Goal: Information Seeking & Learning: Find specific fact

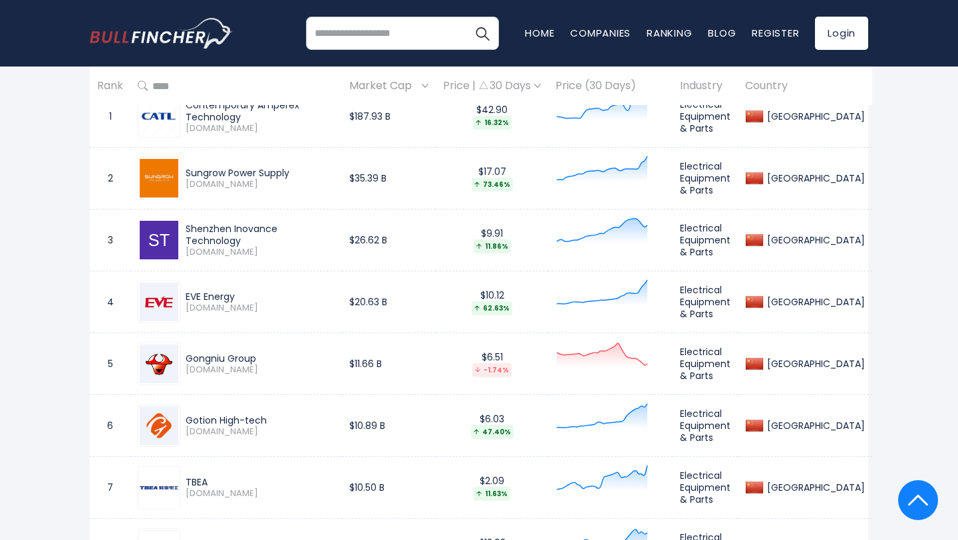
scroll to position [692, 0]
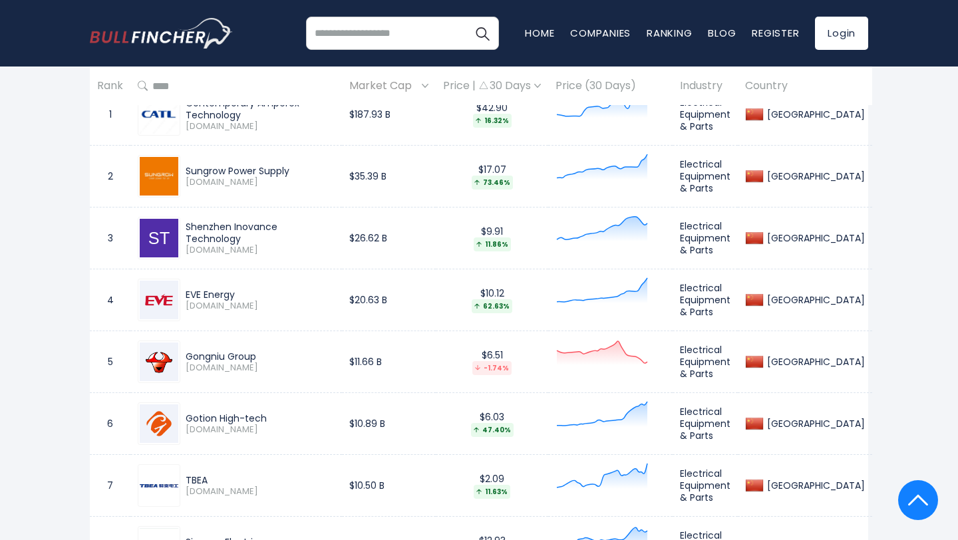
drag, startPoint x: 256, startPoint y: 356, endPoint x: 180, endPoint y: 356, distance: 75.8
click at [180, 356] on div "Gongniu Group [DOMAIN_NAME]" at bounding box center [257, 361] width 154 height 23
copy div "Gongniu Group"
drag, startPoint x: 267, startPoint y: 418, endPoint x: 182, endPoint y: 418, distance: 84.5
click at [182, 418] on div "Gotion High-tech [DOMAIN_NAME]" at bounding box center [257, 423] width 154 height 23
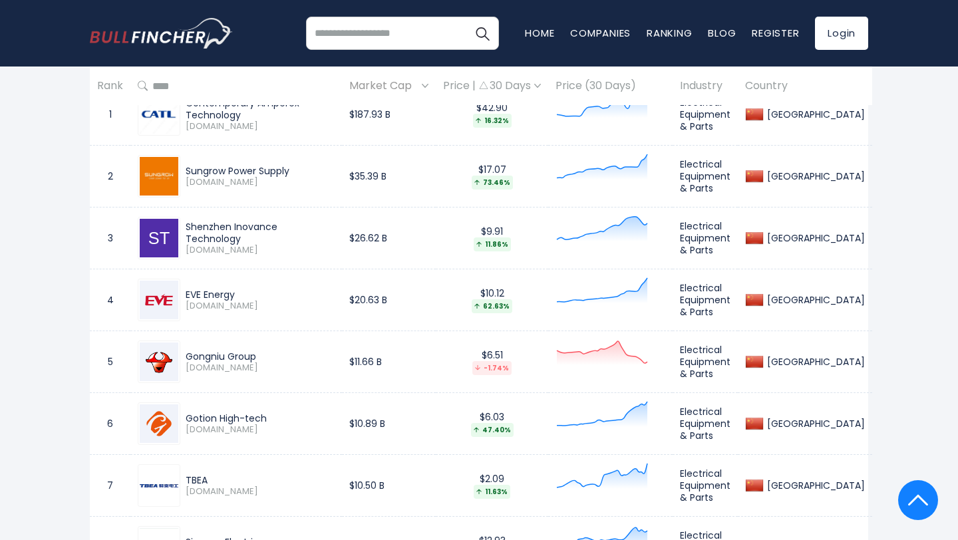
copy div "Gotion High-tech"
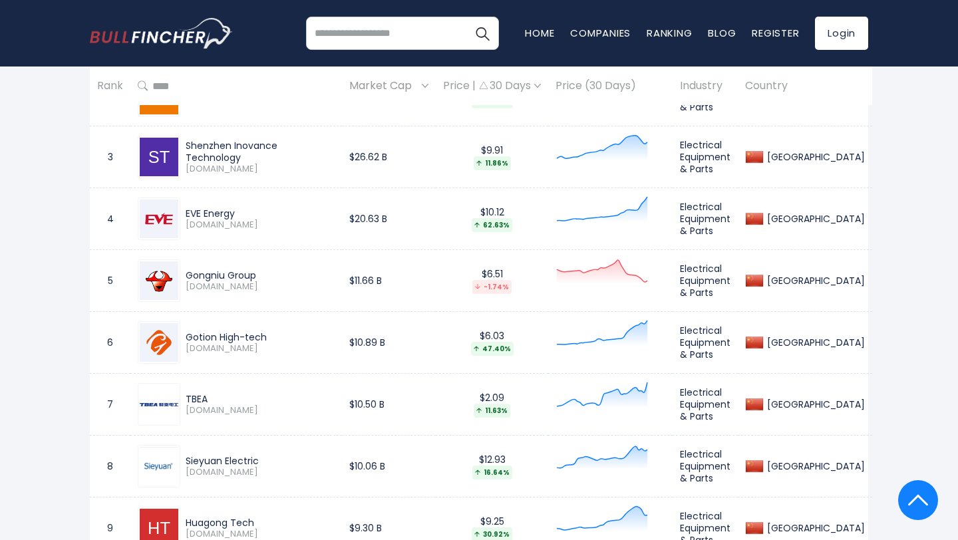
drag, startPoint x: 216, startPoint y: 390, endPoint x: 184, endPoint y: 390, distance: 32.6
click at [183, 390] on div "TBEA [DOMAIN_NAME]" at bounding box center [236, 404] width 197 height 43
drag, startPoint x: 210, startPoint y: 396, endPoint x: 186, endPoint y: 398, distance: 24.1
click at [186, 398] on div "TBEA" at bounding box center [260, 399] width 149 height 12
copy div "TBEA"
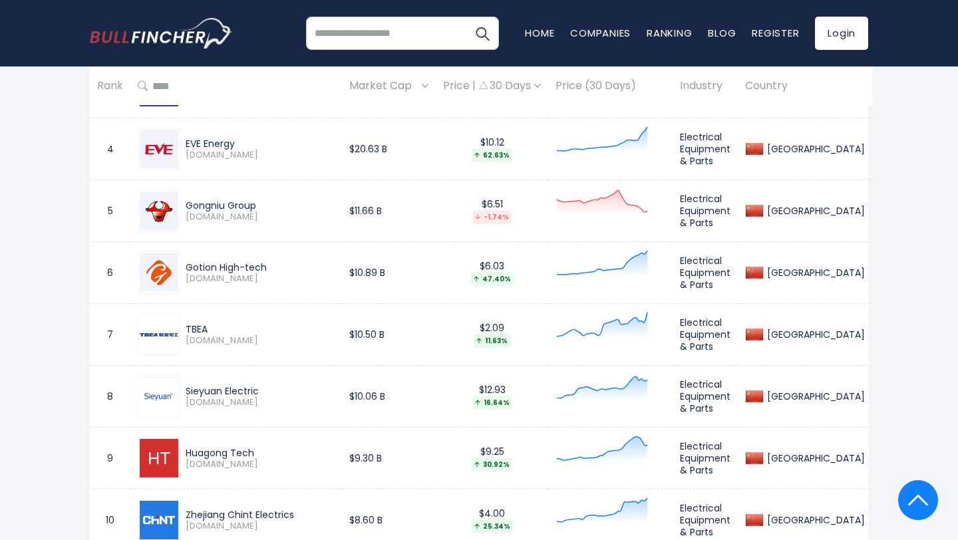
scroll to position [858, 0]
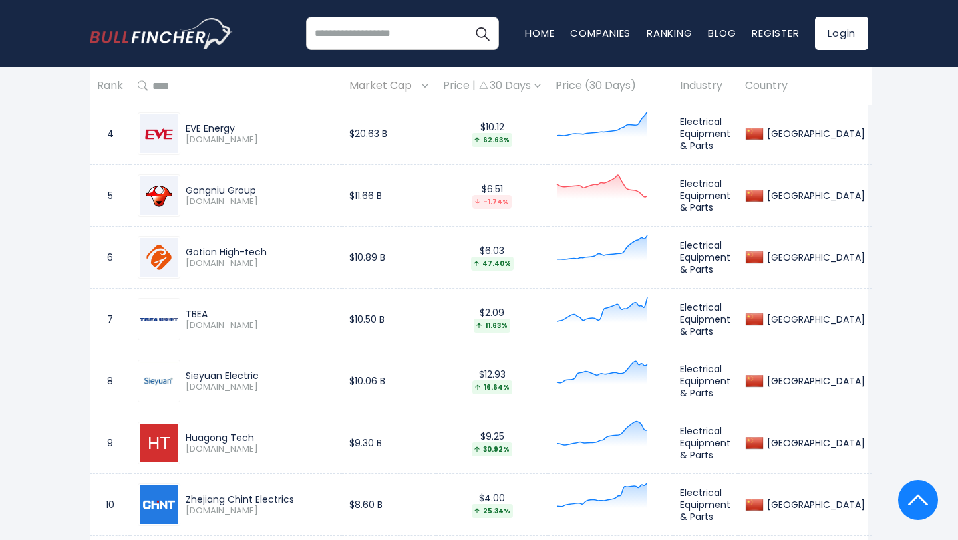
drag, startPoint x: 263, startPoint y: 374, endPoint x: 185, endPoint y: 372, distance: 78.5
click at [183, 372] on div "Sieyuan Electric [DOMAIN_NAME]" at bounding box center [257, 381] width 154 height 23
copy div "Sieyuan Electric"
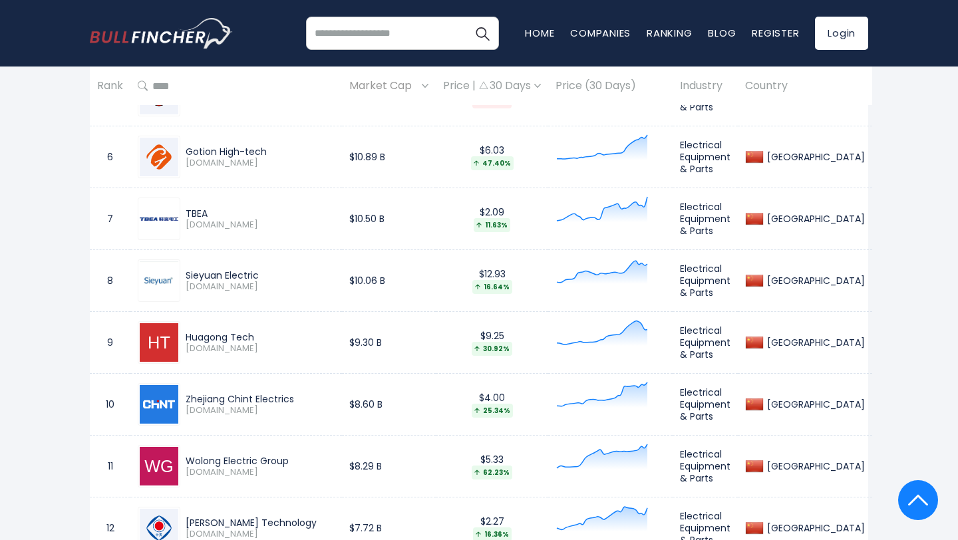
drag, startPoint x: 257, startPoint y: 335, endPoint x: 188, endPoint y: 335, distance: 69.8
click at [186, 335] on div "Huagong Tech" at bounding box center [260, 337] width 149 height 12
copy div "Huagong Tech"
drag, startPoint x: 299, startPoint y: 398, endPoint x: 187, endPoint y: 396, distance: 111.7
click at [186, 396] on div "Zhejiang Chint Electrics" at bounding box center [260, 399] width 149 height 12
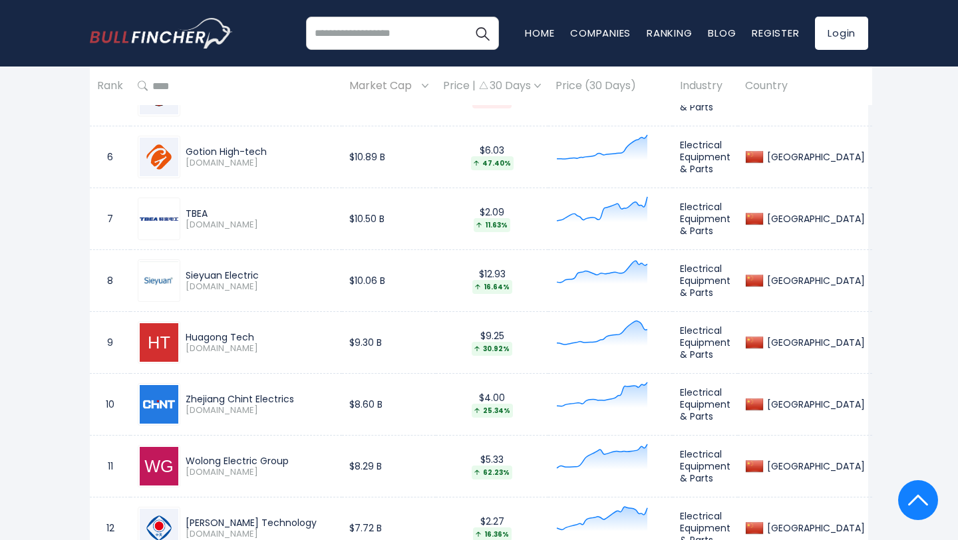
copy div "Zhejiang Chint Electrics"
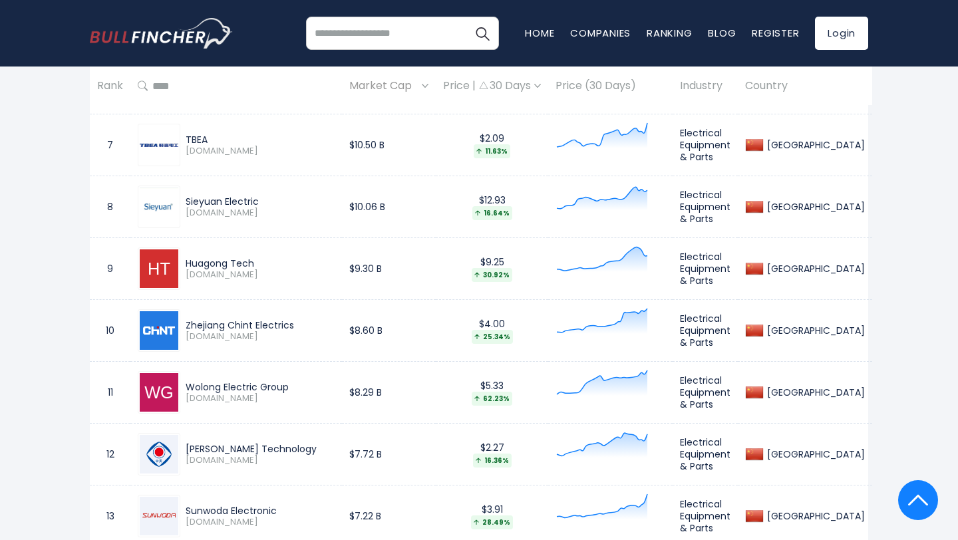
drag, startPoint x: 303, startPoint y: 388, endPoint x: 189, endPoint y: 384, distance: 113.8
click at [188, 384] on div "Wolong Electric Group" at bounding box center [260, 387] width 149 height 12
copy div "Wolong Electric Group"
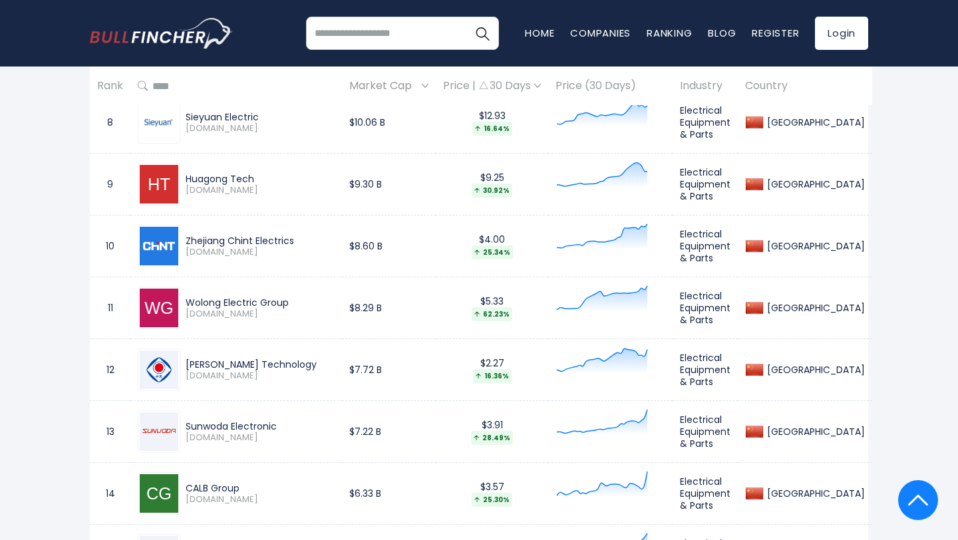
scroll to position [1116, 0]
drag, startPoint x: 336, startPoint y: 361, endPoint x: 192, endPoint y: 355, distance: 143.8
click at [189, 355] on div "[PERSON_NAME] Technology [DOMAIN_NAME]" at bounding box center [236, 370] width 197 height 43
copy div "[PERSON_NAME] Technology"
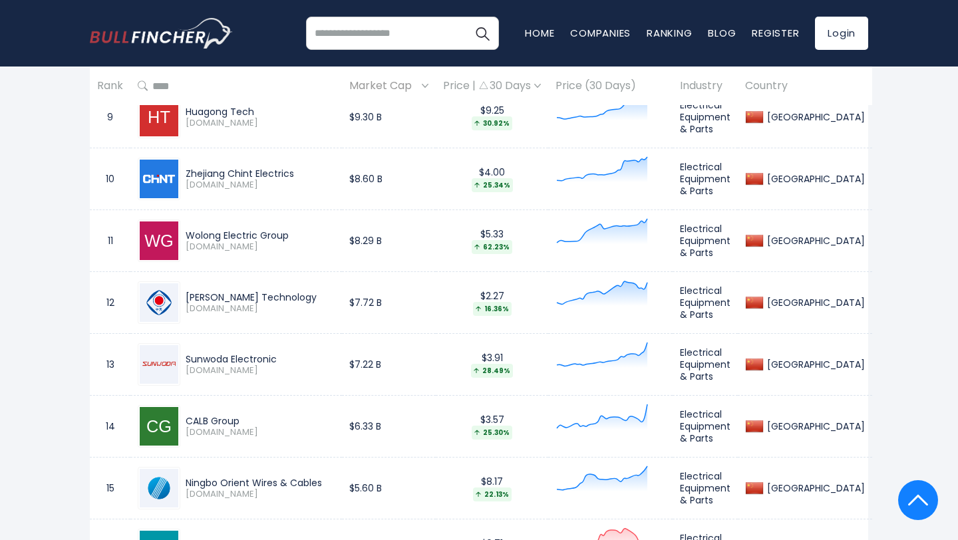
scroll to position [1195, 0]
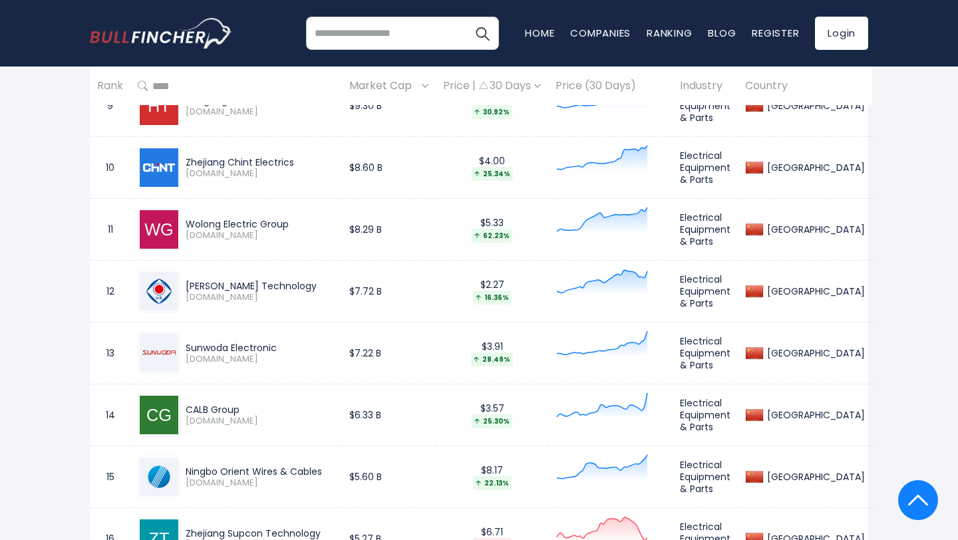
drag, startPoint x: 280, startPoint y: 346, endPoint x: 162, endPoint y: 346, distance: 117.7
click at [160, 346] on div "Sunwoda Electronic [DOMAIN_NAME]" at bounding box center [236, 353] width 197 height 43
copy div "Sunwoda Electronic"
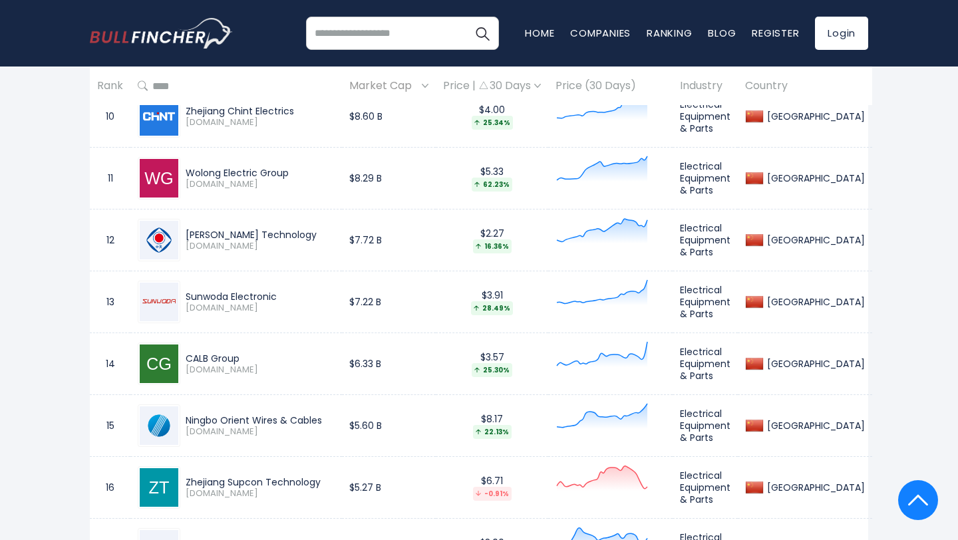
scroll to position [1261, 0]
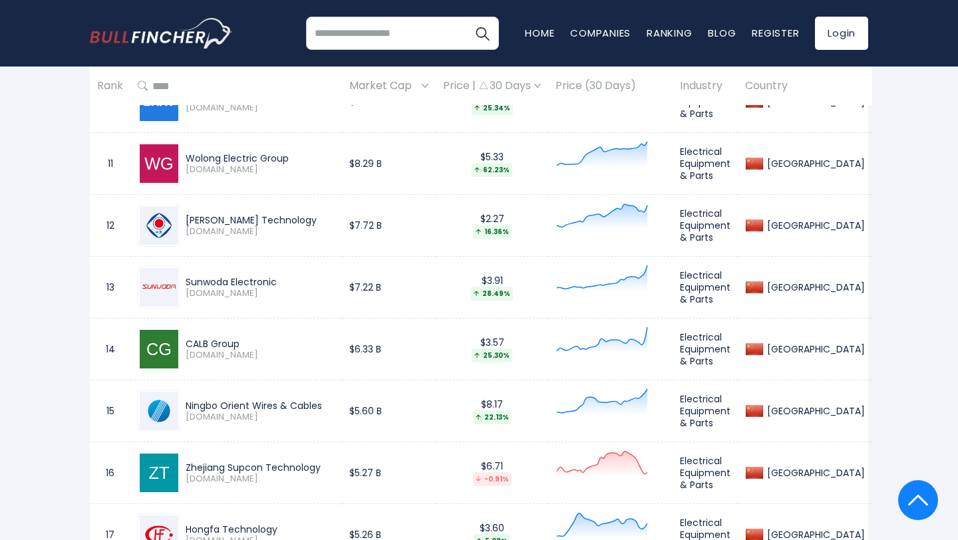
drag, startPoint x: 242, startPoint y: 343, endPoint x: 183, endPoint y: 339, distance: 59.3
click at [182, 339] on div "CALB Group [DOMAIN_NAME]" at bounding box center [257, 349] width 154 height 23
copy div "CALB Group"
click at [335, 408] on div "Ningbo Orient Wires & Cables" at bounding box center [260, 406] width 149 height 12
click at [335, 407] on div "Ningbo Orient Wires & Cables" at bounding box center [260, 406] width 149 height 12
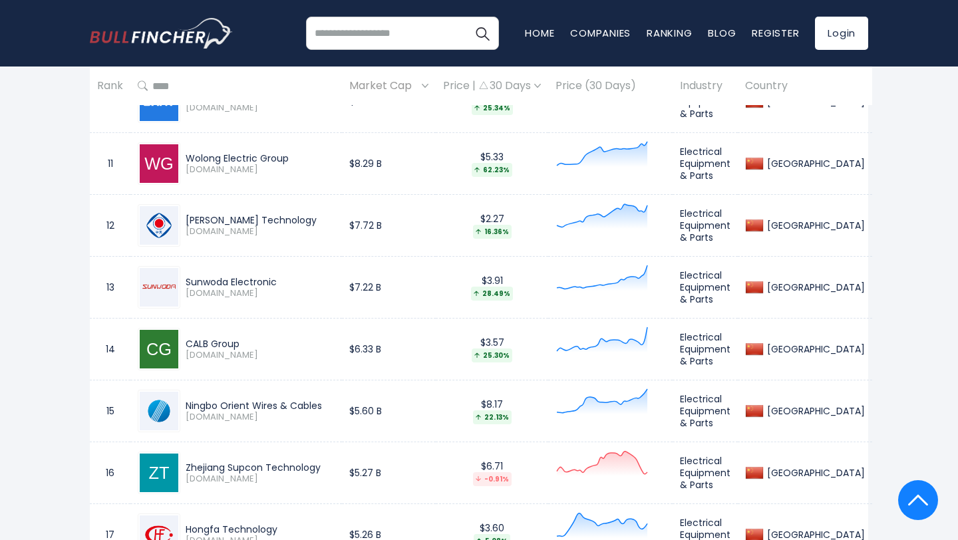
click at [335, 407] on div "Ningbo Orient Wires & Cables" at bounding box center [260, 406] width 149 height 12
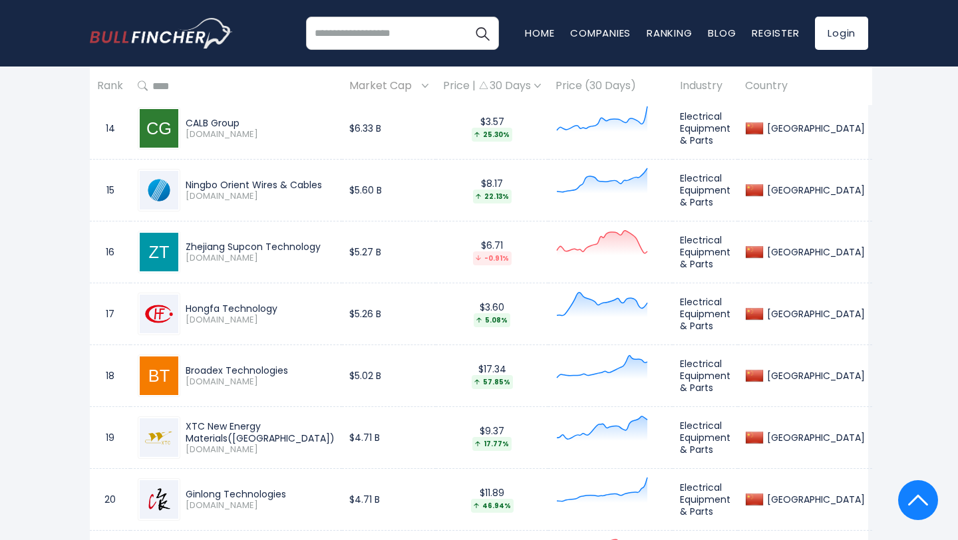
scroll to position [1486, 0]
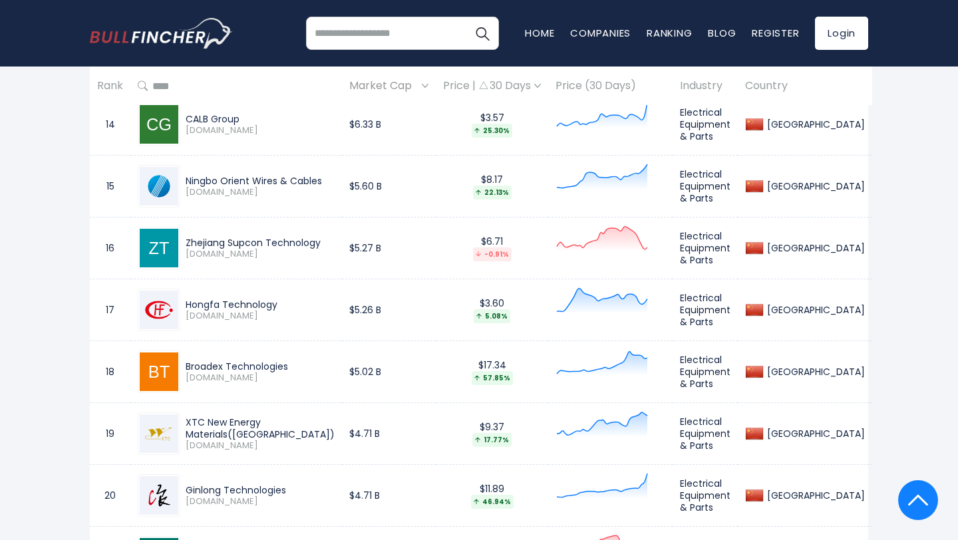
click at [319, 241] on div "Zhejiang Supcon Technology" at bounding box center [260, 243] width 149 height 12
click at [288, 306] on div "Hongfa Technology" at bounding box center [260, 305] width 149 height 12
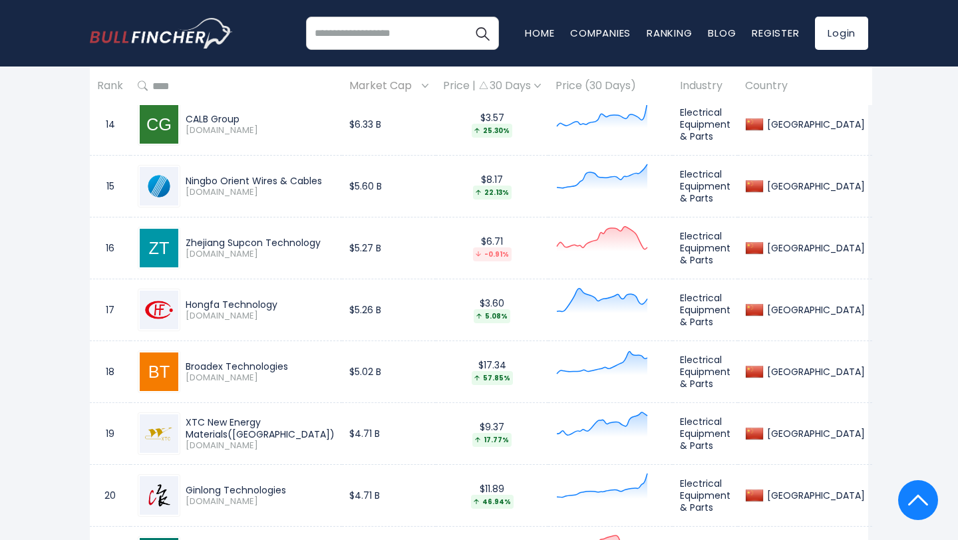
click at [288, 306] on div "Hongfa Technology" at bounding box center [260, 305] width 149 height 12
click at [297, 360] on div "Broadex Technologies" at bounding box center [260, 366] width 149 height 12
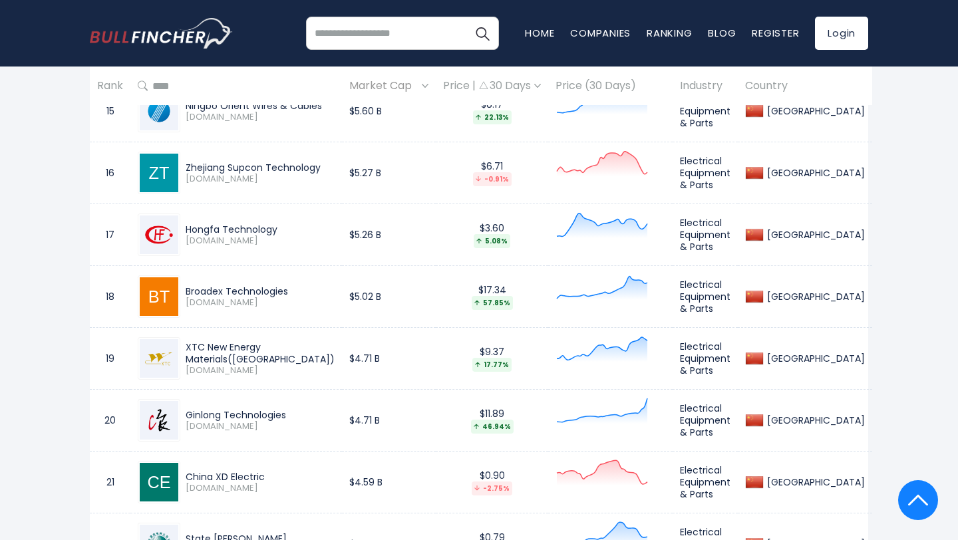
scroll to position [1589, 0]
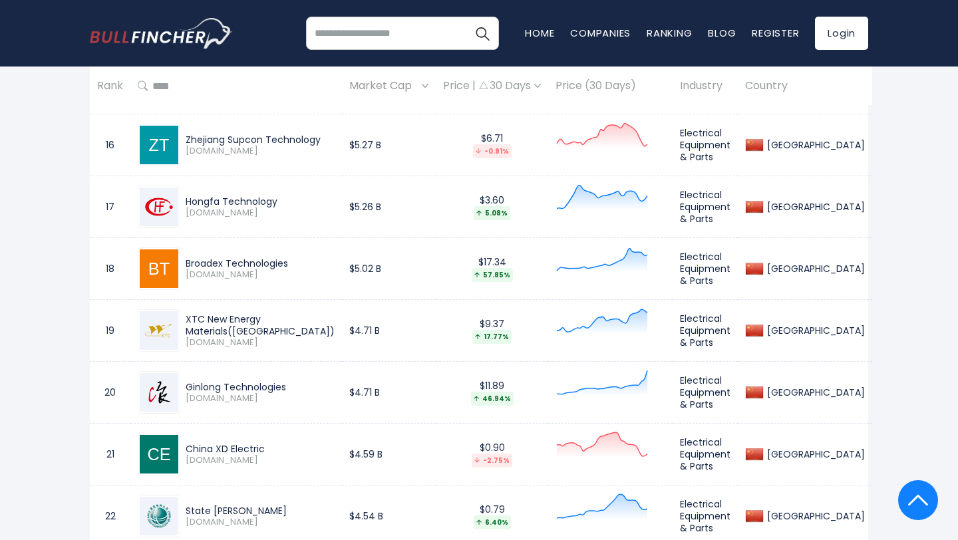
click at [335, 323] on div "XTC New Energy Materials([GEOGRAPHIC_DATA])" at bounding box center [260, 325] width 149 height 24
click at [301, 384] on div "Ginlong Technologies" at bounding box center [260, 387] width 149 height 12
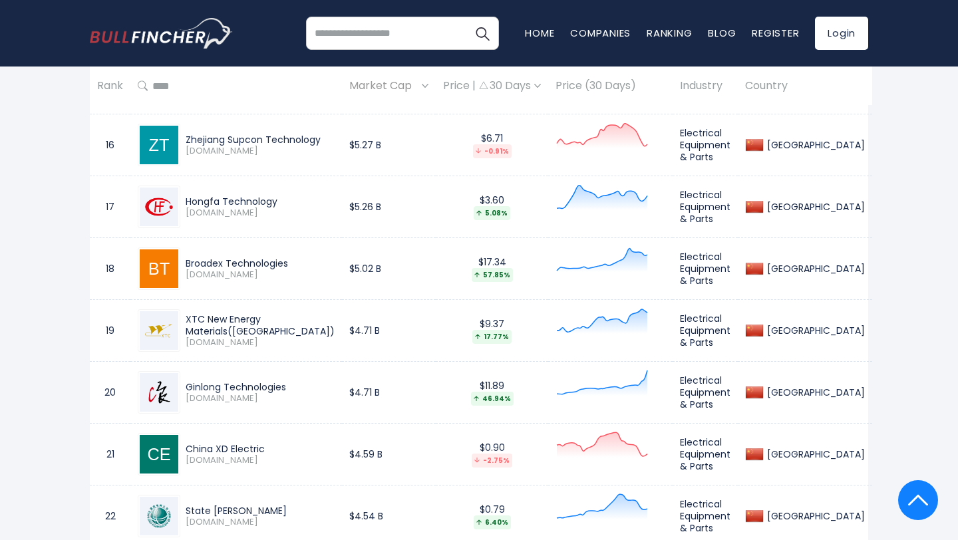
click at [301, 384] on div "Ginlong Technologies" at bounding box center [260, 387] width 149 height 12
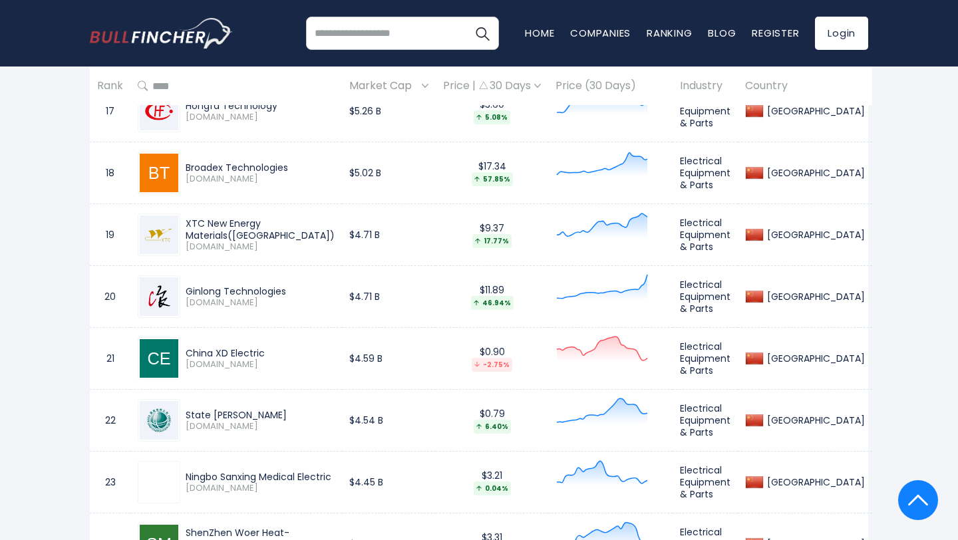
drag, startPoint x: 263, startPoint y: 357, endPoint x: 163, endPoint y: 356, distance: 100.4
click at [163, 356] on div "China XD Electric [DOMAIN_NAME]" at bounding box center [236, 358] width 197 height 43
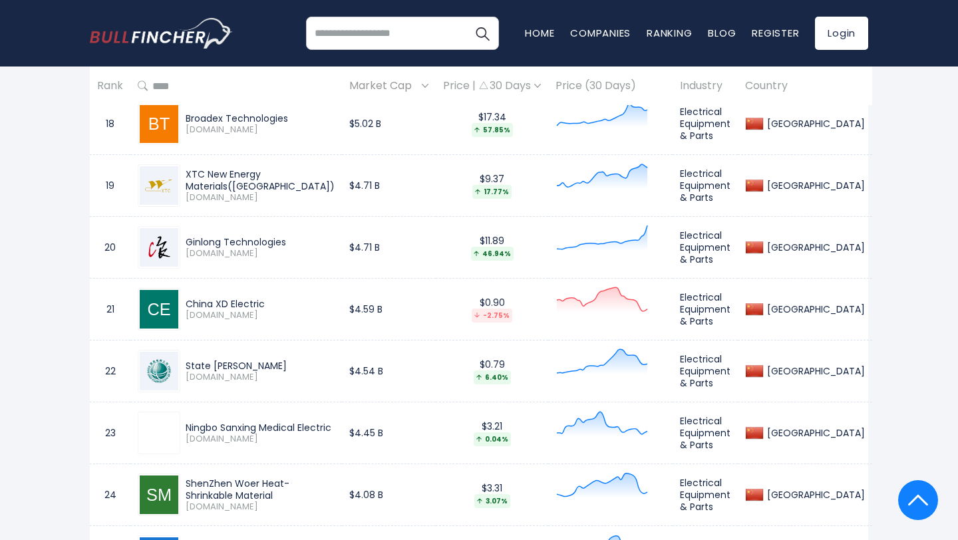
scroll to position [1735, 0]
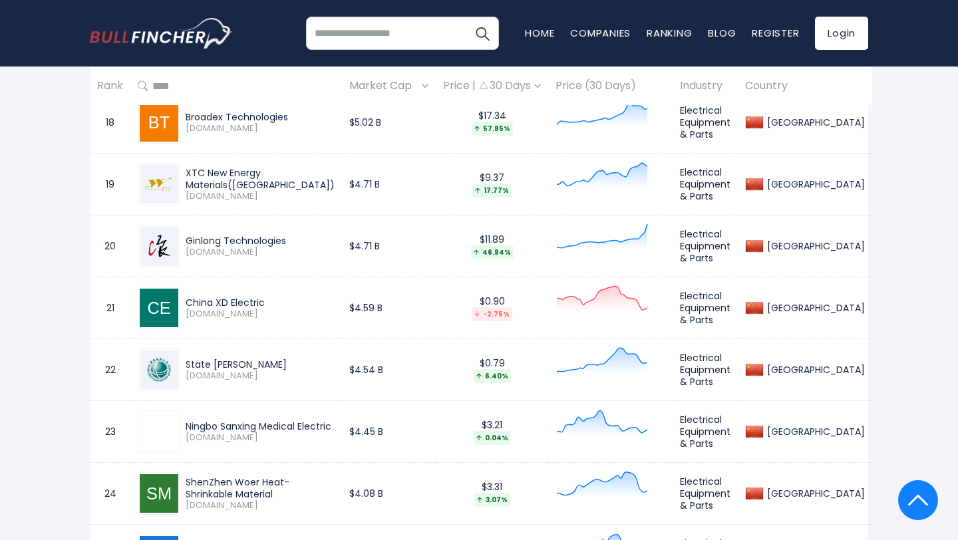
drag, startPoint x: 269, startPoint y: 363, endPoint x: 180, endPoint y: 358, distance: 89.9
click at [180, 358] on div "State [PERSON_NAME] [DOMAIN_NAME]" at bounding box center [257, 369] width 154 height 23
click at [335, 422] on div "Ningbo Sanxing Medical Electric" at bounding box center [260, 426] width 149 height 12
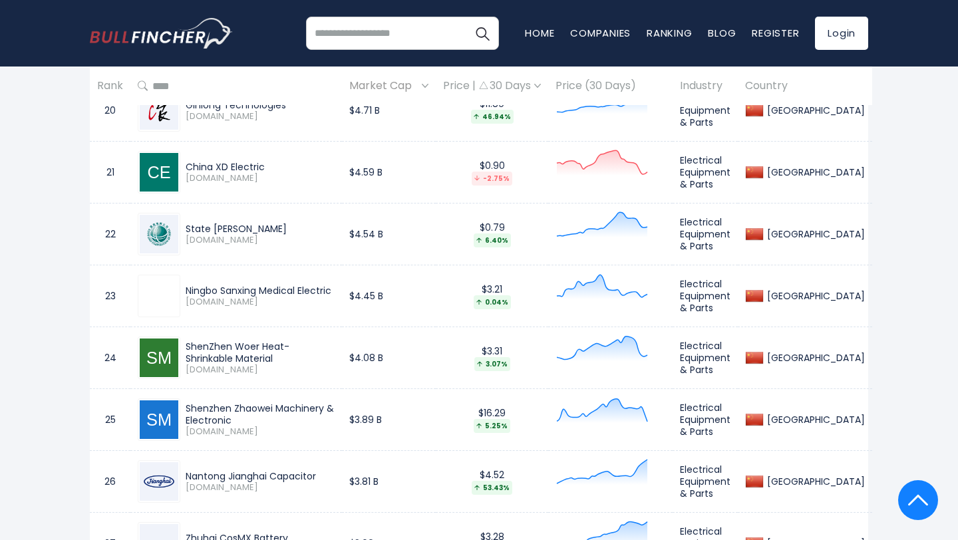
scroll to position [1876, 0]
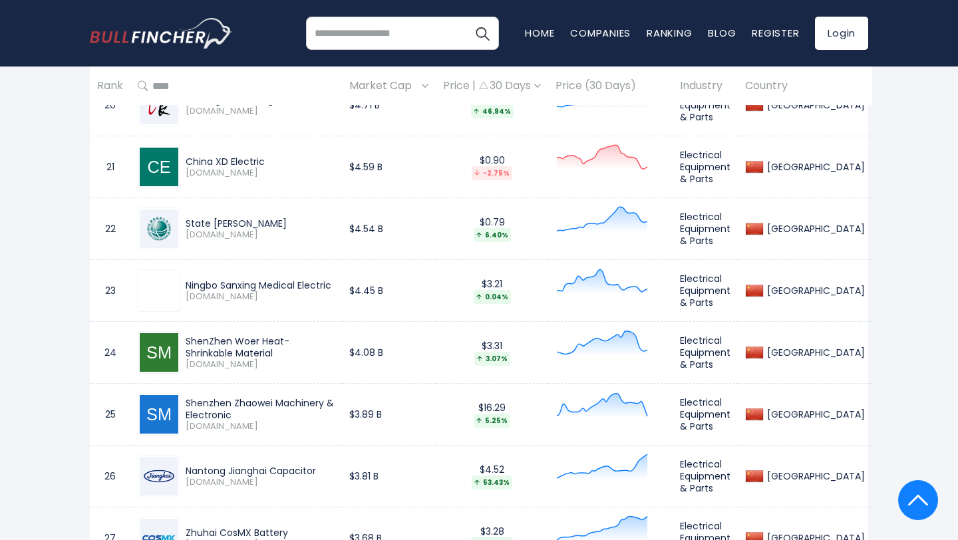
drag, startPoint x: 188, startPoint y: 339, endPoint x: 223, endPoint y: 352, distance: 38.3
click at [223, 353] on div "ShenZhen Woer Heat-Shrinkable Material" at bounding box center [260, 347] width 149 height 24
click at [333, 400] on div "Shenzhen Zhaowei Machinery & Electronic" at bounding box center [260, 409] width 149 height 24
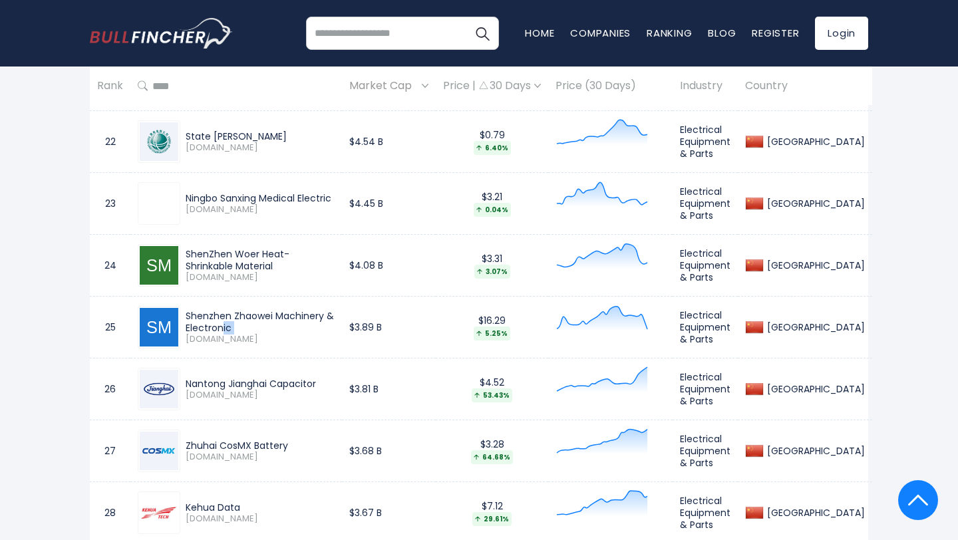
scroll to position [1964, 0]
drag, startPoint x: 329, startPoint y: 383, endPoint x: 184, endPoint y: 386, distance: 145.0
click at [184, 386] on div "Nantong Jianghai Capacitor [DOMAIN_NAME]" at bounding box center [257, 388] width 154 height 23
click at [292, 446] on div "Zhuhai CosMX Battery" at bounding box center [260, 445] width 149 height 12
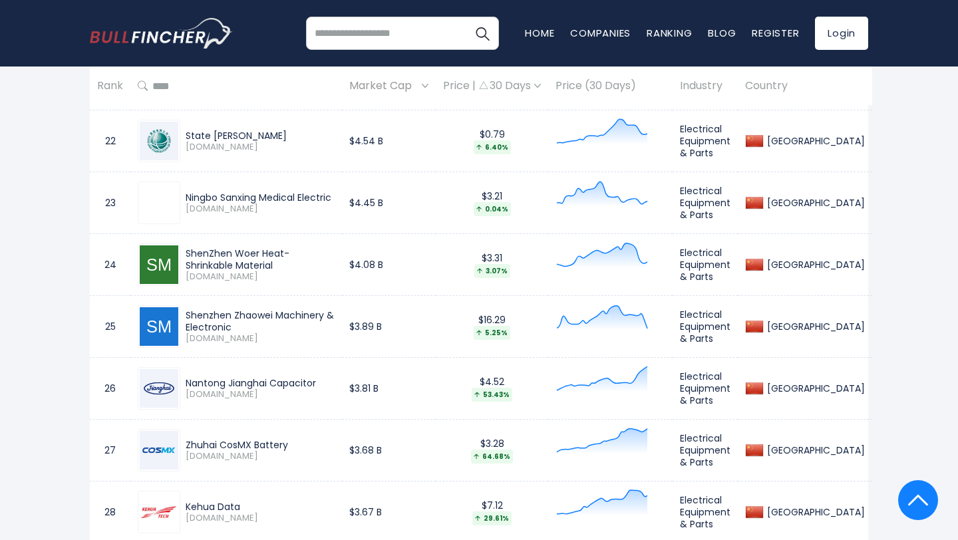
click at [292, 446] on div "Zhuhai CosMX Battery" at bounding box center [260, 445] width 149 height 12
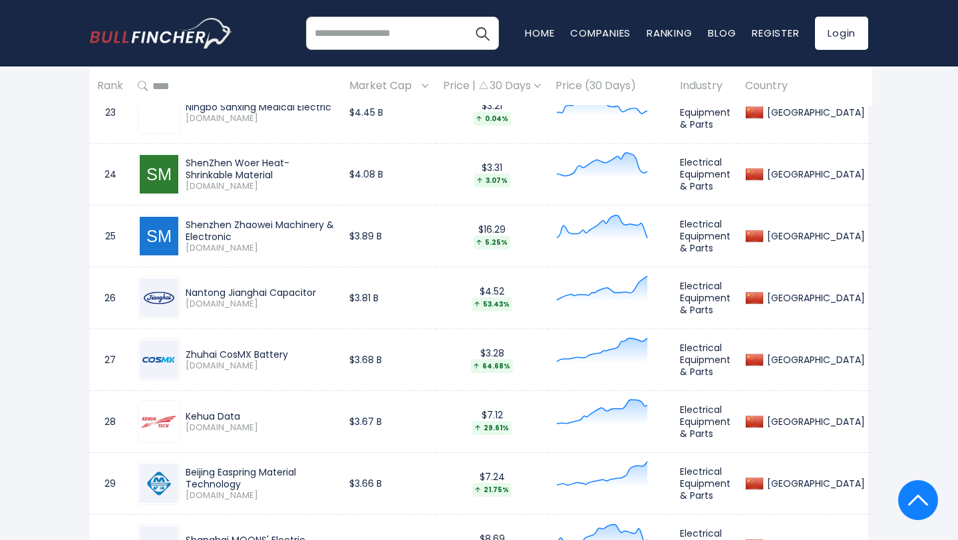
scroll to position [2055, 0]
drag, startPoint x: 247, startPoint y: 418, endPoint x: 182, endPoint y: 406, distance: 66.9
click at [182, 406] on div "Kehua Data [DOMAIN_NAME]" at bounding box center [236, 421] width 197 height 43
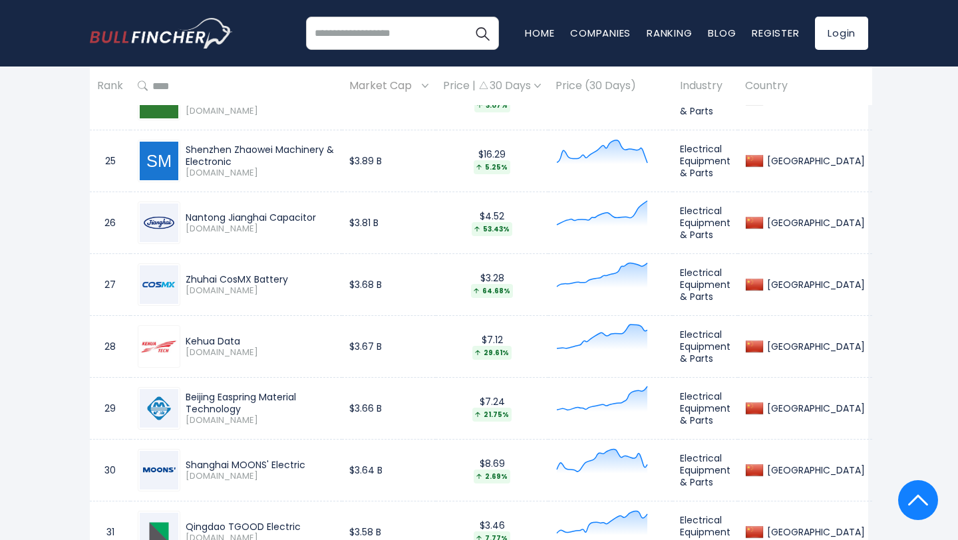
scroll to position [2130, 0]
click at [335, 403] on div "Beijing Easpring Material Technology" at bounding box center [260, 402] width 149 height 24
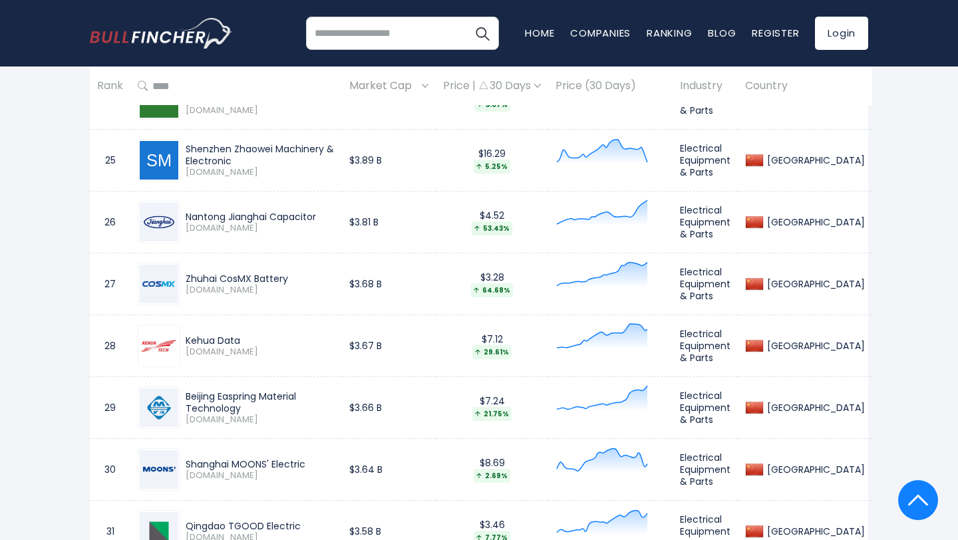
click at [335, 403] on div "Beijing Easpring Material Technology" at bounding box center [260, 402] width 149 height 24
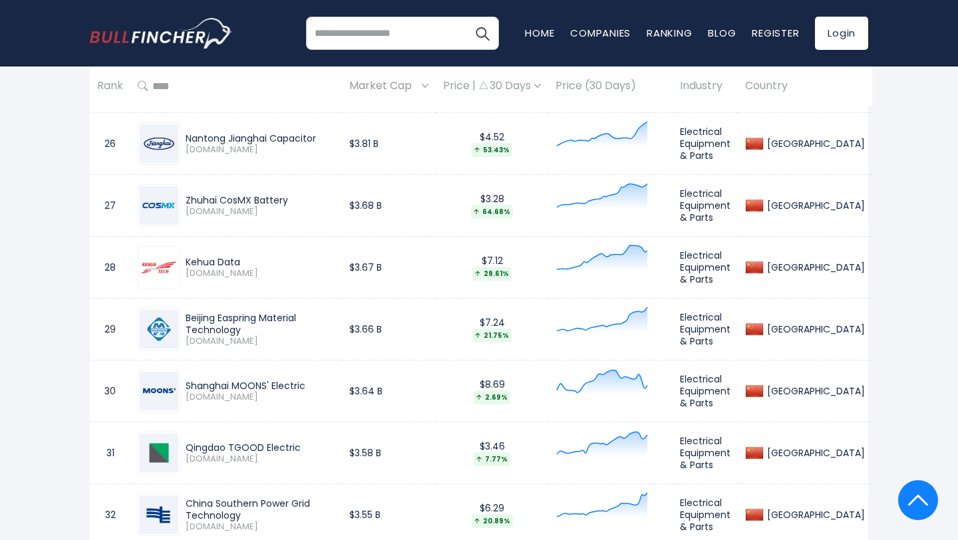
scroll to position [2211, 0]
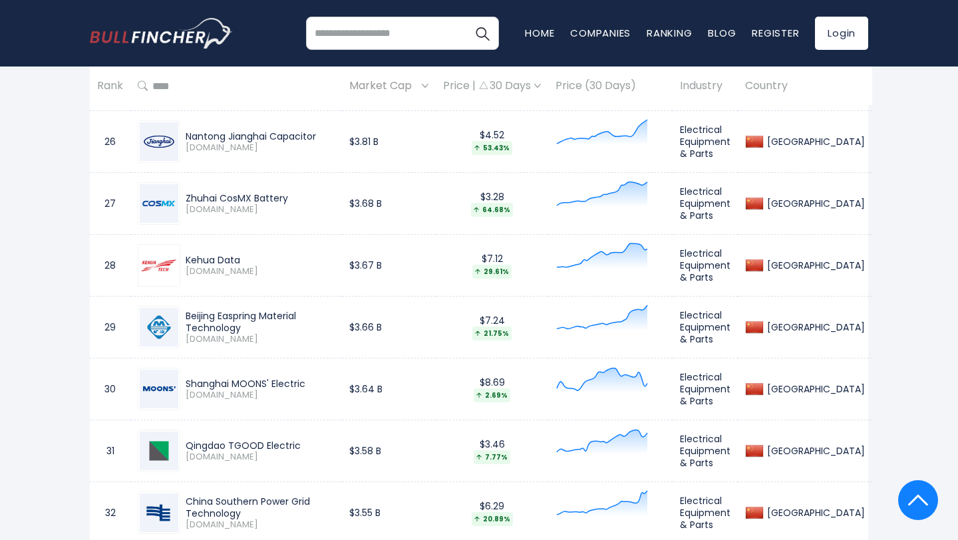
click at [312, 378] on div "Shanghai MOONS' Electric" at bounding box center [260, 384] width 149 height 12
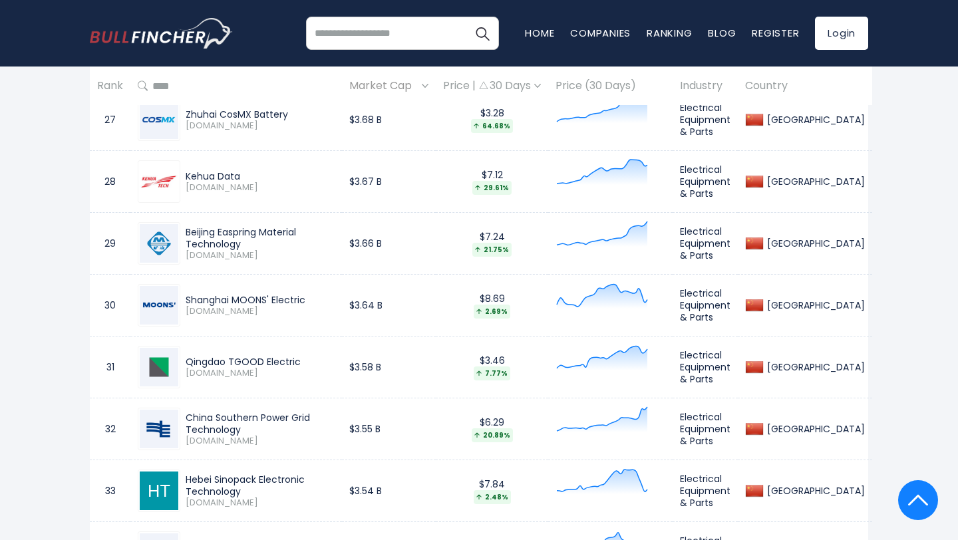
click at [295, 363] on div "Qingdao TGOOD Electric" at bounding box center [260, 362] width 149 height 12
click at [295, 362] on div "Qingdao TGOOD Electric" at bounding box center [260, 362] width 149 height 12
click at [335, 424] on div "China Southern Power Grid Technology" at bounding box center [260, 424] width 149 height 24
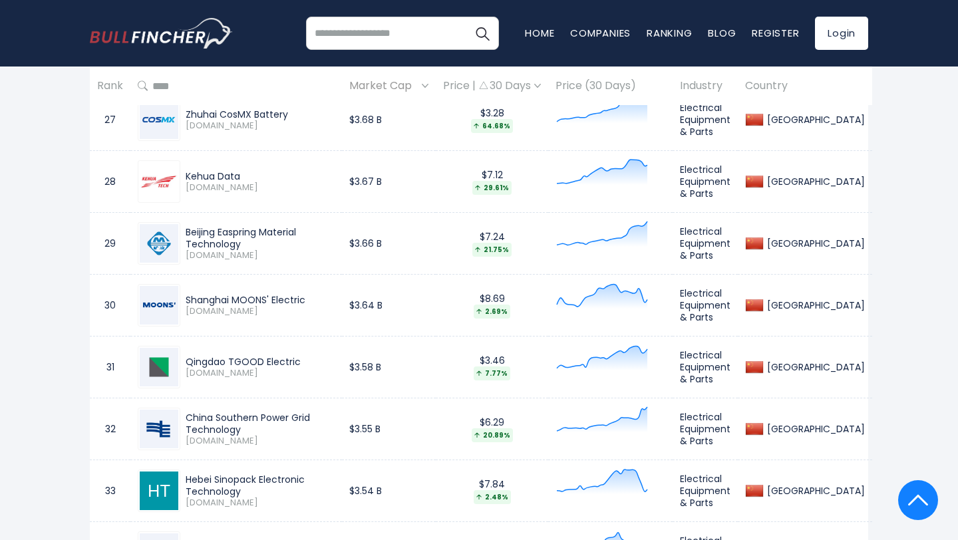
click at [335, 424] on div "China Southern Power Grid Technology" at bounding box center [260, 424] width 149 height 24
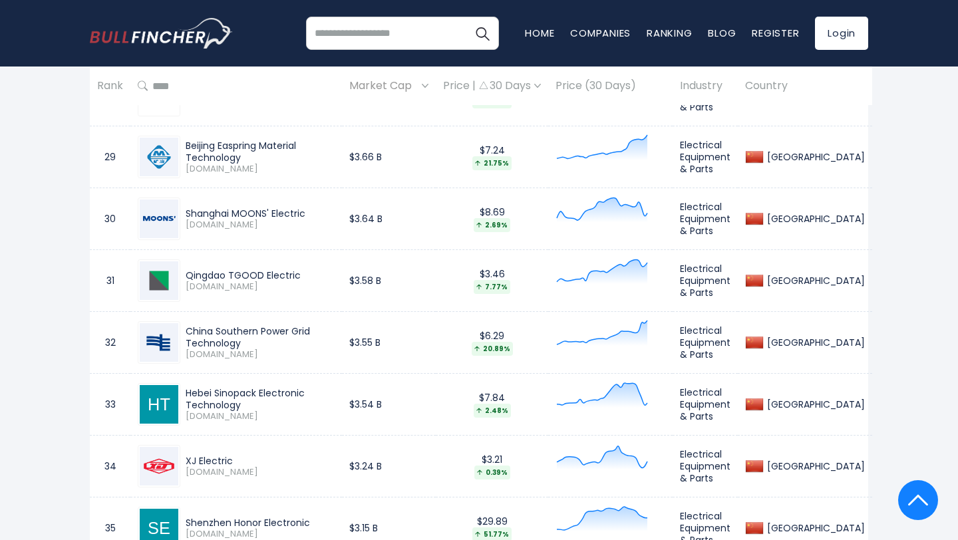
scroll to position [2382, 0]
drag, startPoint x: 184, startPoint y: 394, endPoint x: 371, endPoint y: 392, distance: 187.6
click at [342, 392] on td "Hebei Sinopack Electronic Technology [DOMAIN_NAME]" at bounding box center [235, 403] width 211 height 62
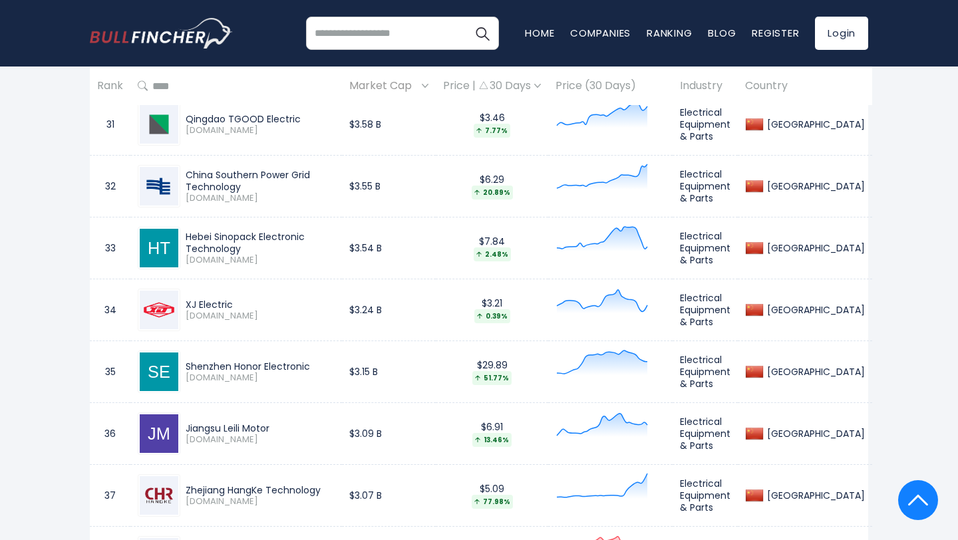
scroll to position [2539, 0]
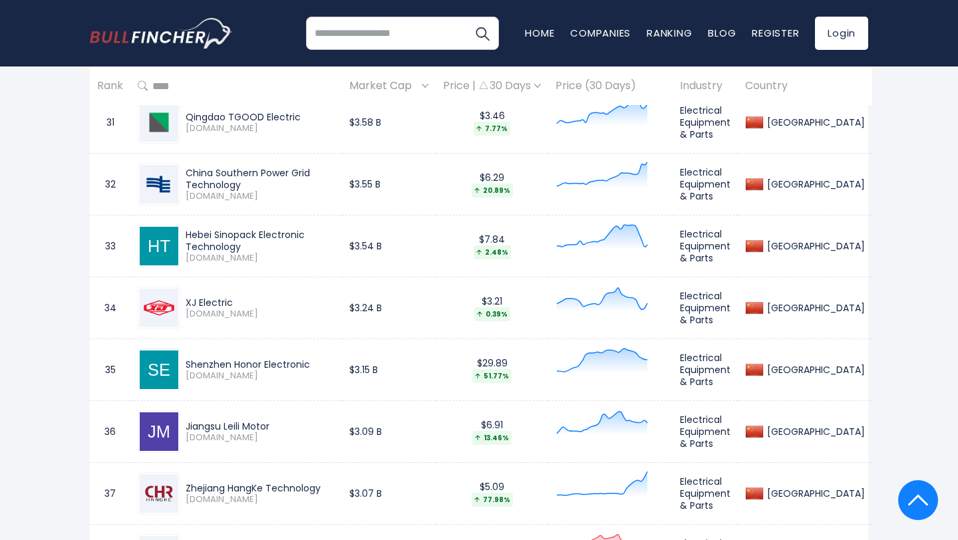
click at [237, 297] on div "XJ Electric" at bounding box center [260, 303] width 149 height 12
click at [311, 364] on div "Shenzhen Honor Electronic" at bounding box center [260, 364] width 149 height 12
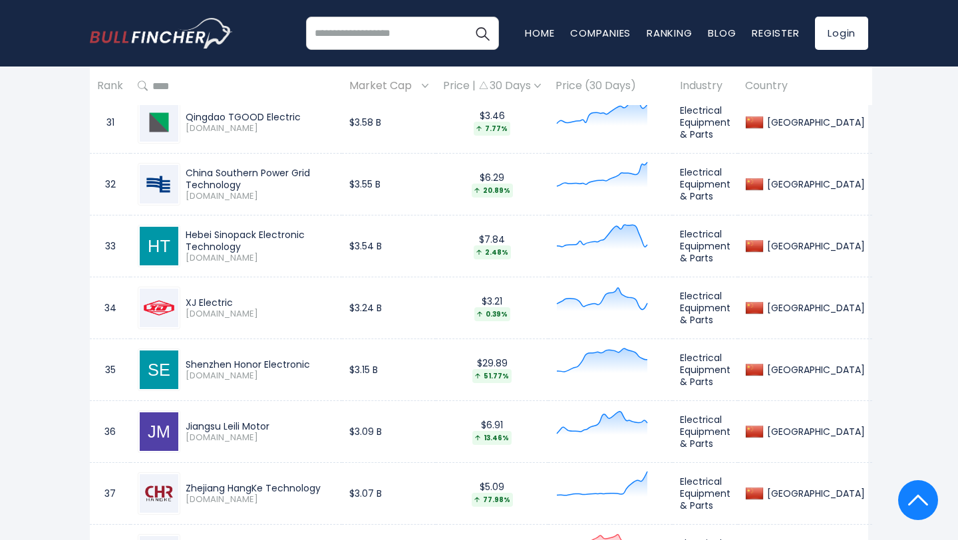
click at [311, 364] on div "Shenzhen Honor Electronic" at bounding box center [260, 364] width 149 height 12
drag, startPoint x: 283, startPoint y: 423, endPoint x: 186, endPoint y: 422, distance: 96.4
click at [186, 422] on div "Jiangsu Leili Motor" at bounding box center [260, 426] width 149 height 12
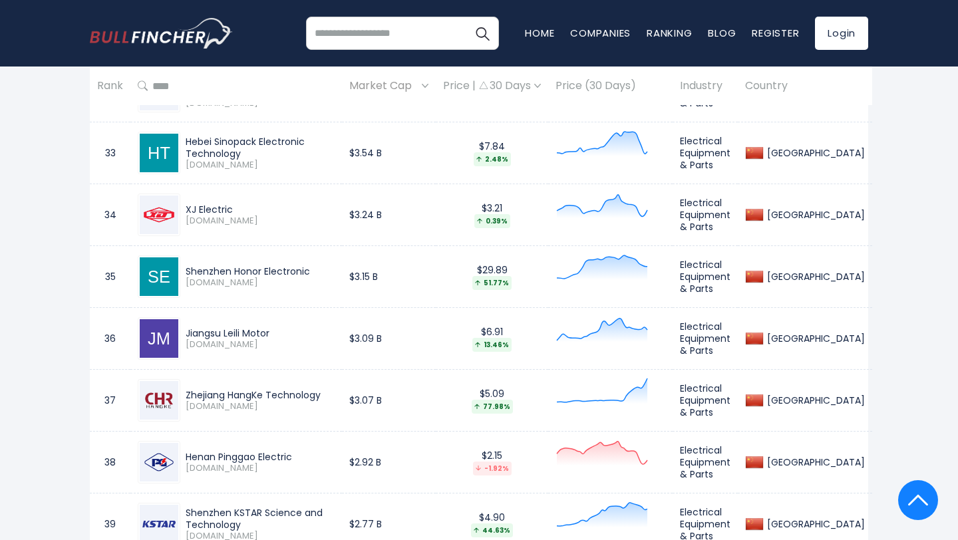
scroll to position [2646, 0]
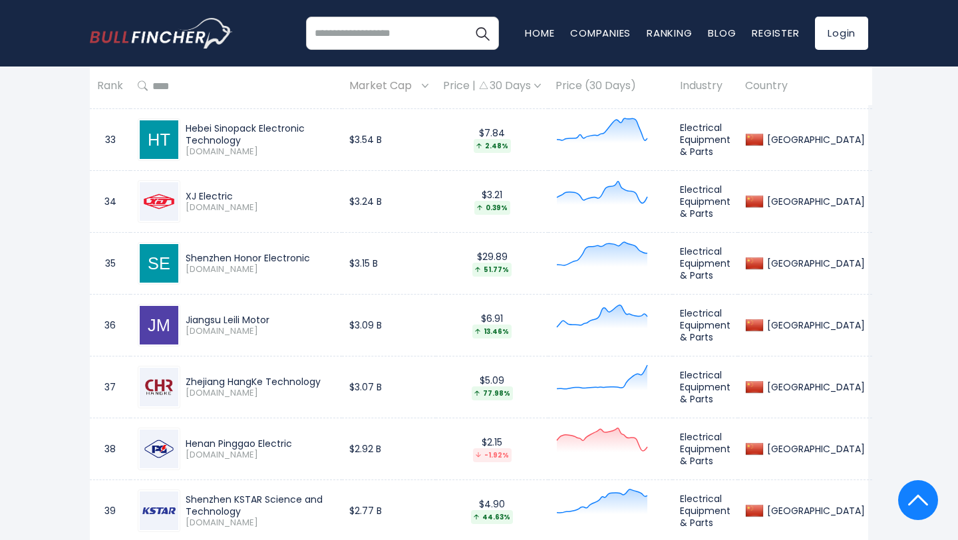
click at [325, 380] on div "Zhejiang HangKe Technology" at bounding box center [260, 382] width 149 height 12
click at [316, 439] on div "Henan Pinggao Electric" at bounding box center [260, 444] width 149 height 12
click at [316, 438] on div "Henan Pinggao Electric" at bounding box center [260, 444] width 149 height 12
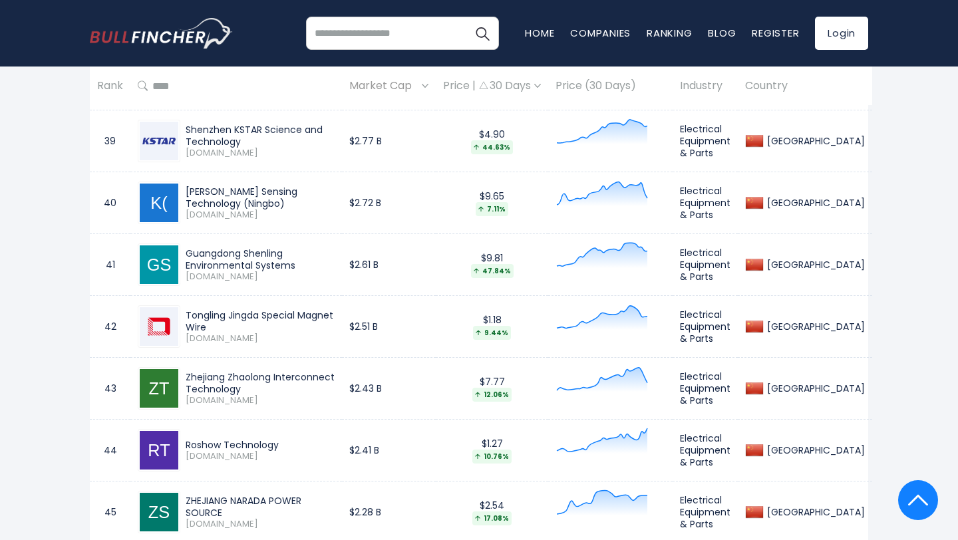
scroll to position [3037, 0]
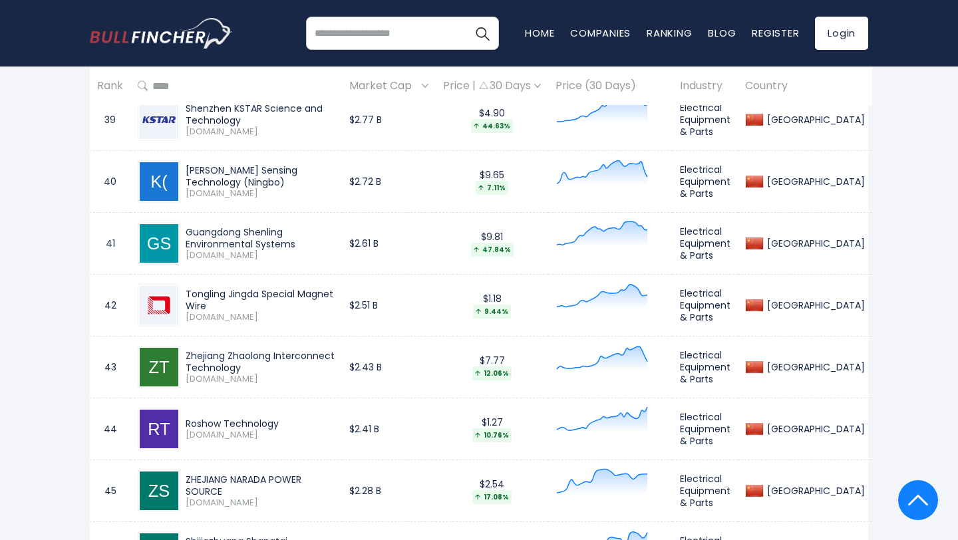
click at [335, 298] on div "Tongling Jingda Special Magnet Wire" at bounding box center [260, 300] width 149 height 24
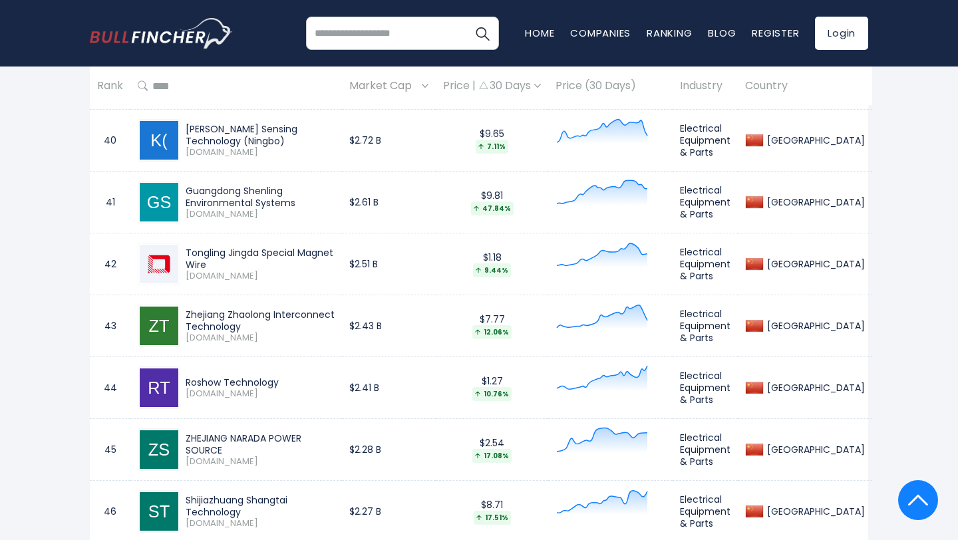
scroll to position [3095, 0]
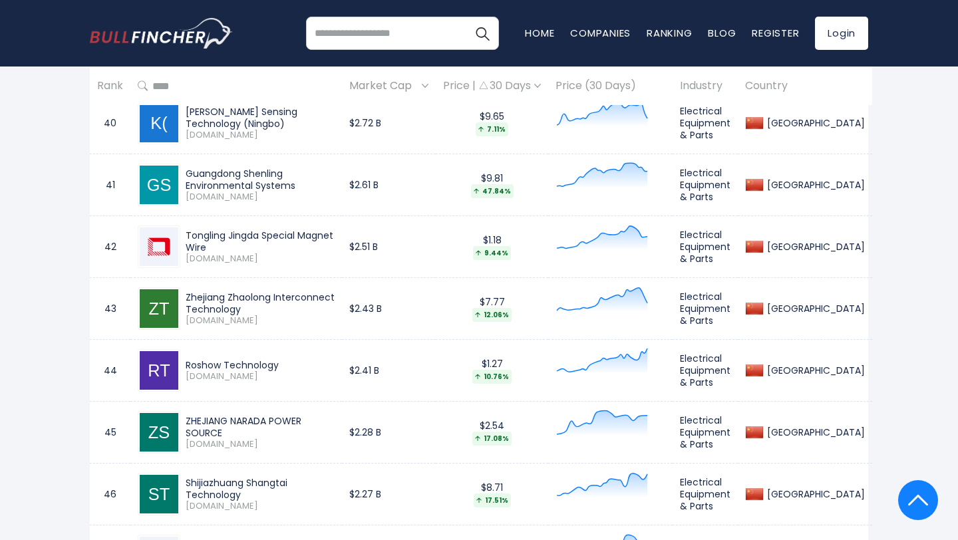
click at [335, 420] on div "ZHEJIANG NARADA POWER SOURCE" at bounding box center [260, 427] width 149 height 24
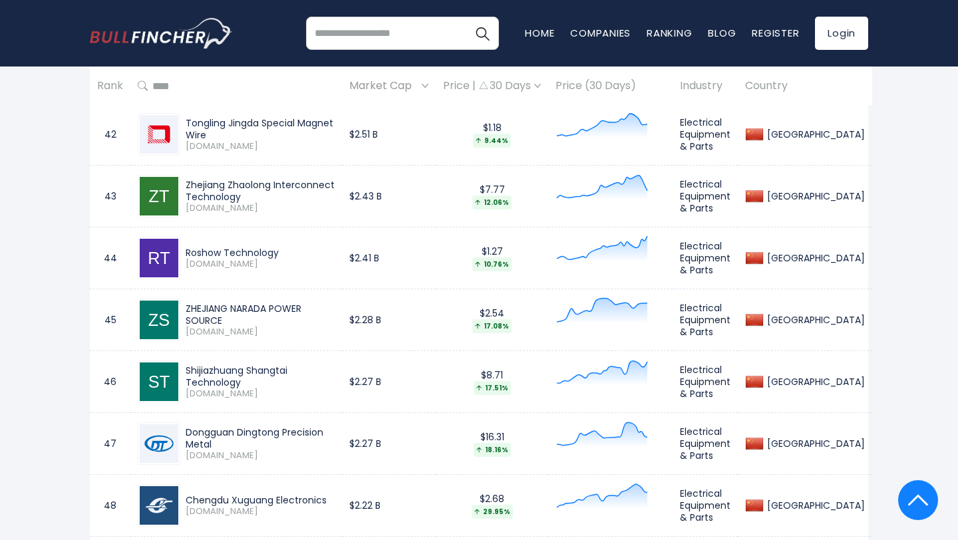
scroll to position [3210, 0]
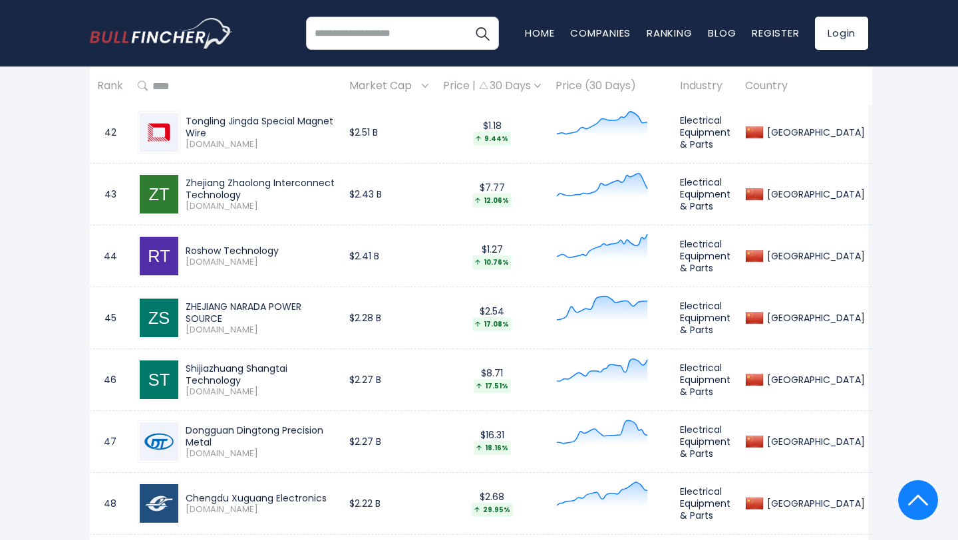
click at [335, 374] on div "Shijiazhuang Shangtai Technology" at bounding box center [260, 374] width 149 height 24
click at [335, 435] on div "Dongguan Dingtong Precision Metal" at bounding box center [260, 436] width 149 height 24
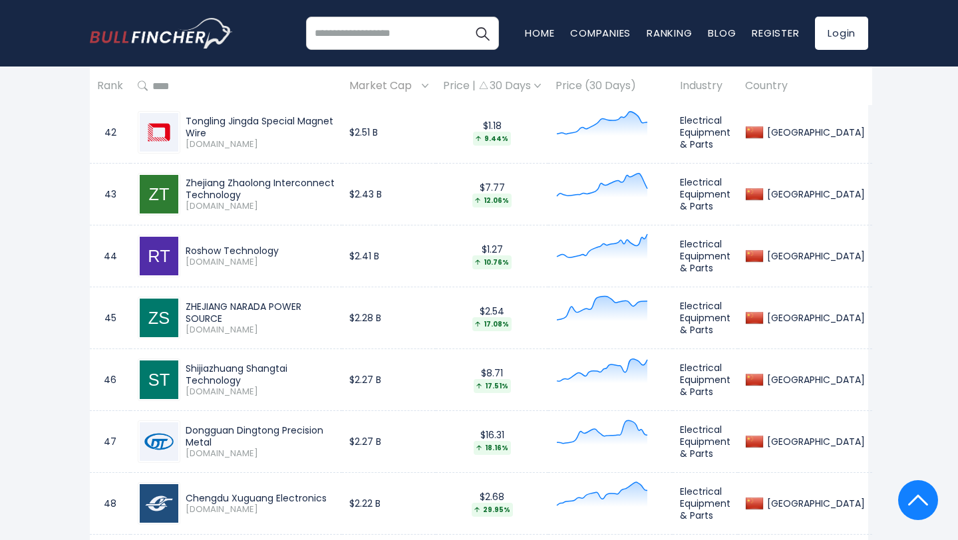
click at [335, 435] on div "Dongguan Dingtong Precision Metal" at bounding box center [260, 436] width 149 height 24
